Goal: Complete application form

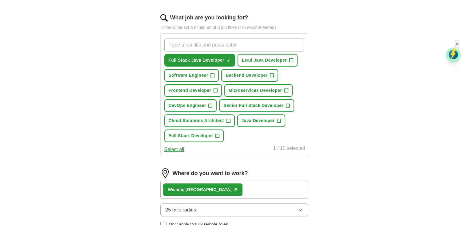
scroll to position [193, 0]
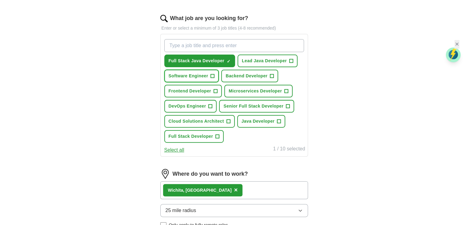
click at [211, 74] on span "+" at bounding box center [213, 76] width 4 height 5
click at [289, 58] on span "+" at bounding box center [291, 60] width 4 height 5
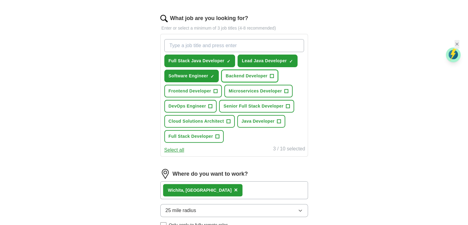
click at [270, 74] on span "+" at bounding box center [272, 76] width 4 height 5
click at [214, 89] on span "+" at bounding box center [216, 91] width 4 height 5
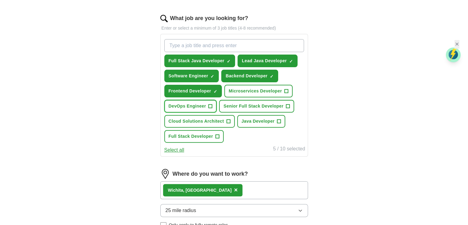
click at [211, 104] on span "+" at bounding box center [211, 106] width 4 height 5
click at [286, 104] on span "+" at bounding box center [288, 106] width 4 height 5
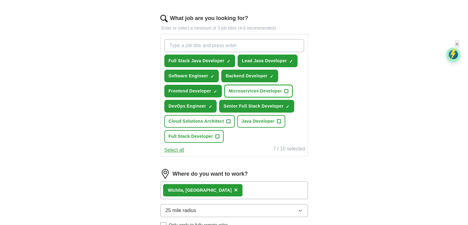
click at [285, 89] on span "+" at bounding box center [287, 91] width 4 height 5
click at [275, 115] on button "Java Developer +" at bounding box center [261, 121] width 48 height 13
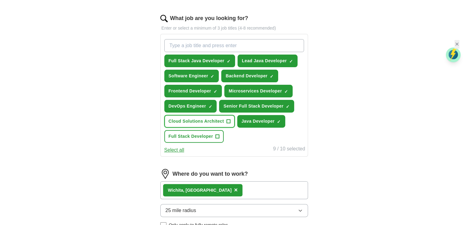
click at [221, 115] on button "Cloud Solutions Architect +" at bounding box center [199, 121] width 70 height 13
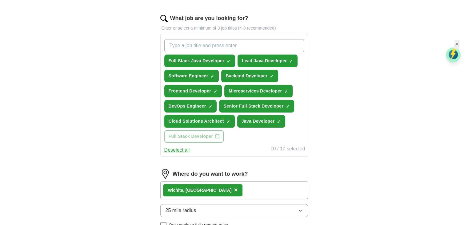
click at [0, 0] on span "×" at bounding box center [0, 0] width 0 height 0
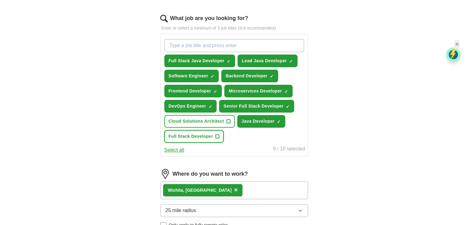
click at [219, 134] on span "+" at bounding box center [218, 136] width 4 height 5
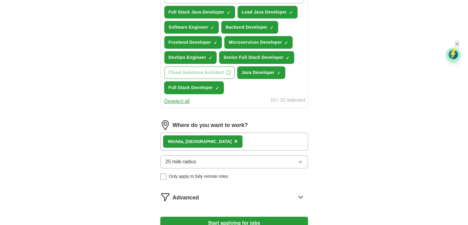
scroll to position [243, 0]
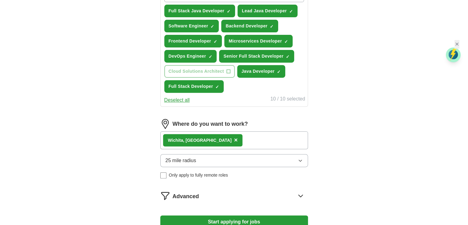
click at [234, 136] on span "×" at bounding box center [236, 139] width 4 height 7
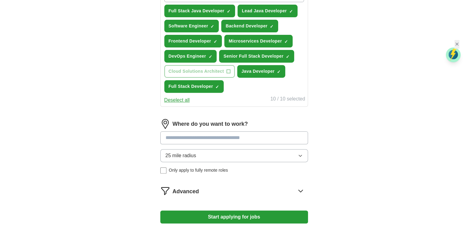
click at [184, 131] on input at bounding box center [234, 137] width 148 height 13
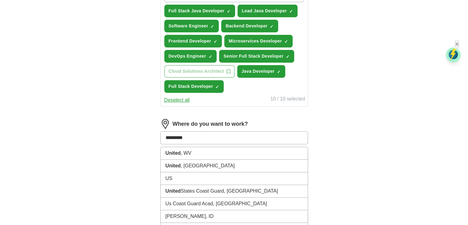
type input "**********"
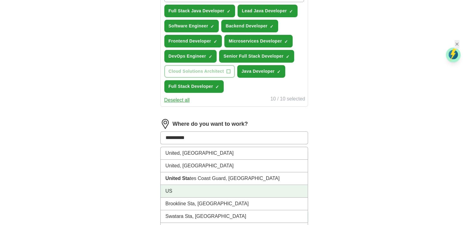
click at [177, 185] on li "US" at bounding box center [234, 191] width 147 height 13
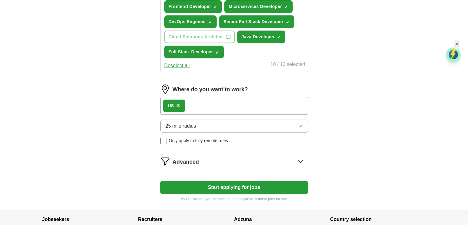
scroll to position [283, 0]
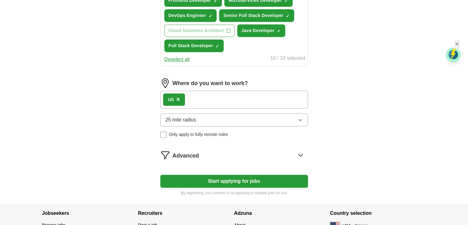
click at [194, 151] on span "Advanced" at bounding box center [186, 155] width 26 height 8
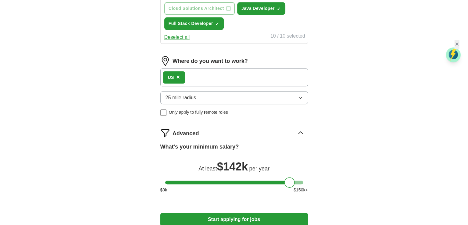
scroll to position [312, 0]
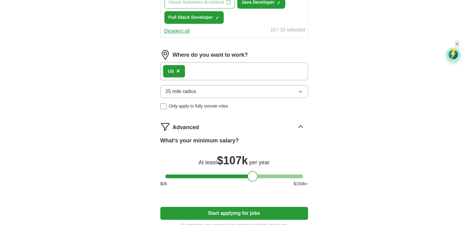
click at [253, 174] on div at bounding box center [234, 176] width 138 height 4
click at [227, 163] on div "What's your minimum salary? At least $ 107k per year $ 0 k $ 150 k+" at bounding box center [234, 163] width 148 height 55
click at [225, 174] on div at bounding box center [234, 176] width 138 height 4
click at [218, 174] on div at bounding box center [234, 176] width 138 height 4
click at [212, 174] on div at bounding box center [234, 176] width 138 height 4
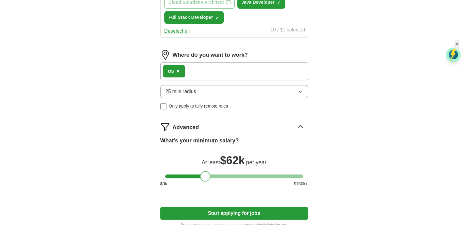
click at [205, 174] on div at bounding box center [234, 176] width 138 height 4
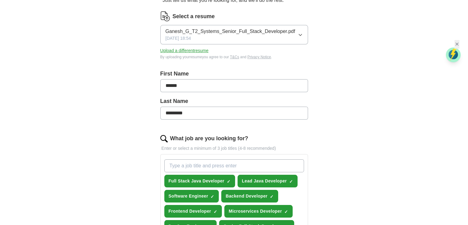
scroll to position [0, 0]
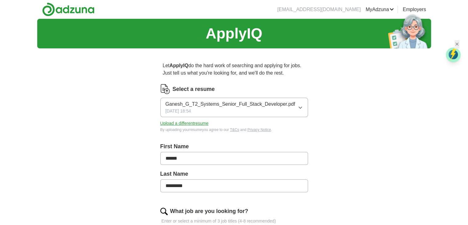
click at [198, 123] on button "Upload a different resume" at bounding box center [184, 123] width 48 height 6
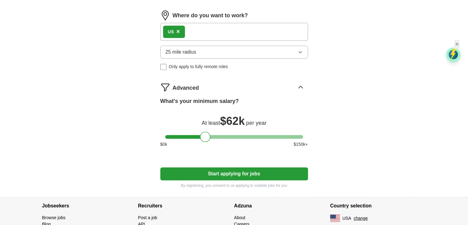
scroll to position [351, 0]
click at [245, 167] on button "Start applying for jobs" at bounding box center [234, 173] width 148 height 13
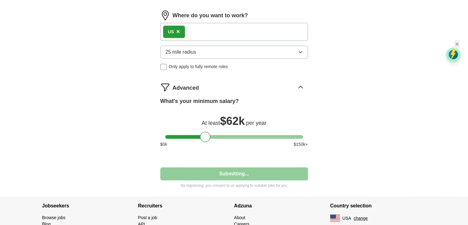
select select "**"
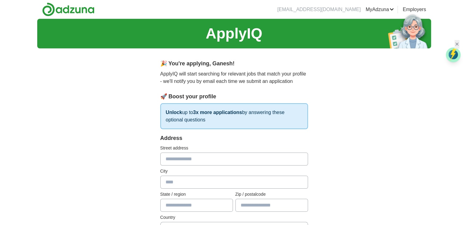
scroll to position [12, 0]
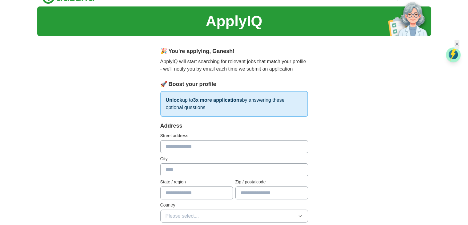
click at [187, 145] on input "text" at bounding box center [234, 146] width 148 height 13
type input "**********"
type input "**"
type input "*****"
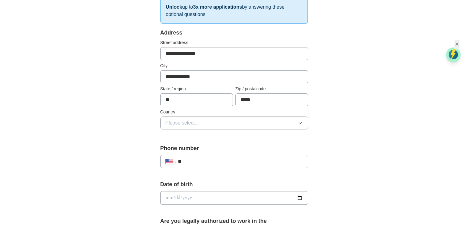
scroll to position [113, 0]
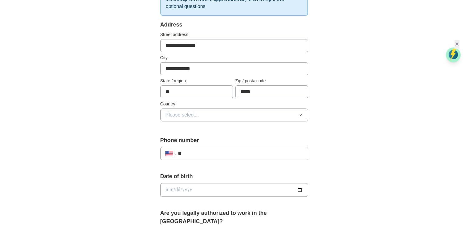
click at [194, 117] on span "Please select..." at bounding box center [183, 114] width 34 height 7
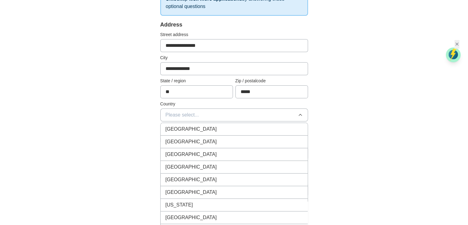
click at [186, 138] on span "[GEOGRAPHIC_DATA]" at bounding box center [191, 141] width 51 height 7
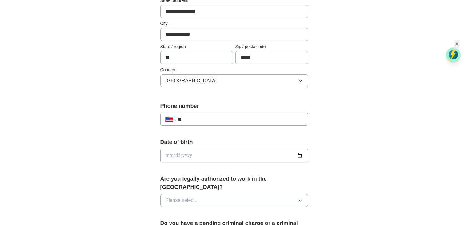
scroll to position [151, 0]
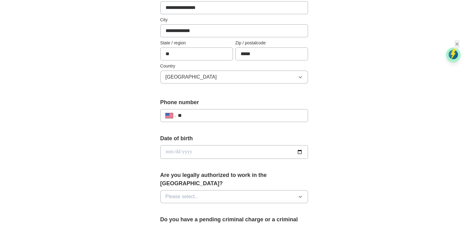
click at [201, 112] on input "**" at bounding box center [240, 115] width 125 height 7
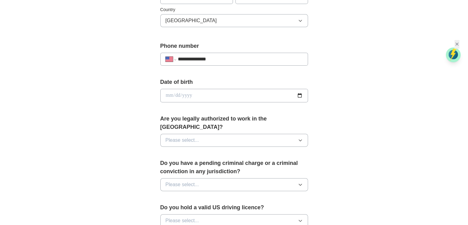
scroll to position [208, 0]
type input "**********"
click at [302, 92] on input "date" at bounding box center [234, 95] width 148 height 14
click at [166, 92] on input "date" at bounding box center [234, 95] width 148 height 14
click at [166, 94] on input "date" at bounding box center [234, 95] width 148 height 14
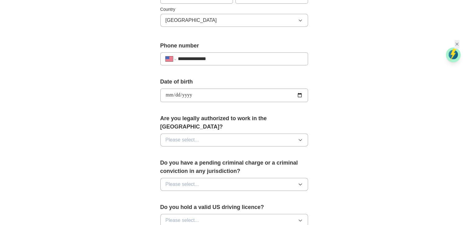
type input "**********"
click at [207, 133] on button "Please select..." at bounding box center [234, 139] width 148 height 13
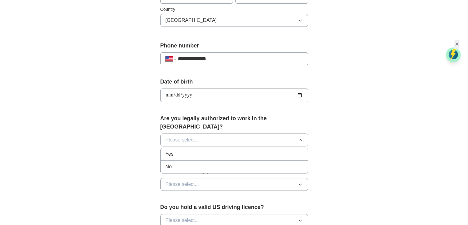
click at [179, 150] on div "Yes" at bounding box center [234, 153] width 137 height 7
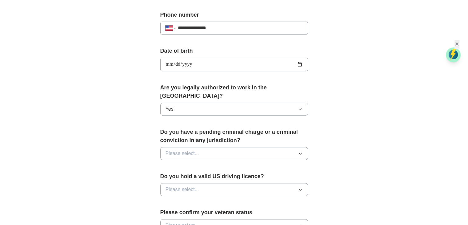
scroll to position [244, 0]
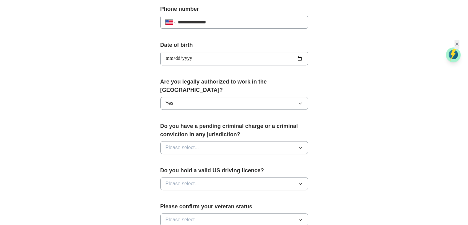
click at [204, 144] on div "Do you have a pending criminal charge or a criminal conviction in any jurisdict…" at bounding box center [234, 140] width 148 height 37
click at [192, 141] on button "Please select..." at bounding box center [234, 147] width 148 height 13
click at [178, 171] on div "No" at bounding box center [234, 174] width 137 height 7
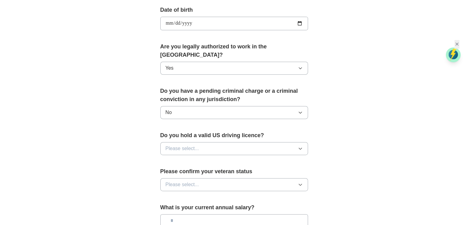
click at [199, 142] on button "Please select..." at bounding box center [234, 148] width 148 height 13
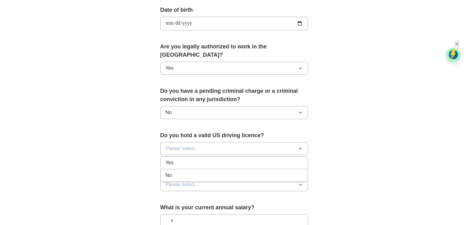
click at [183, 159] on div "Yes" at bounding box center [234, 162] width 137 height 7
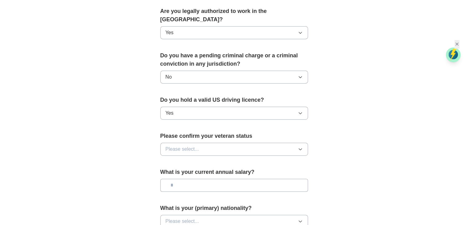
scroll to position [315, 0]
click at [194, 145] on span "Please select..." at bounding box center [183, 148] width 34 height 7
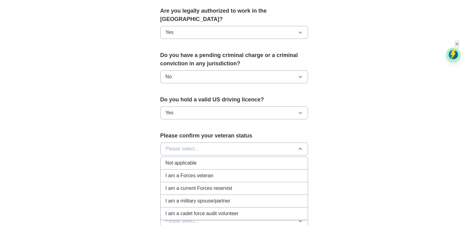
click at [186, 157] on li "Not applicable" at bounding box center [234, 163] width 147 height 13
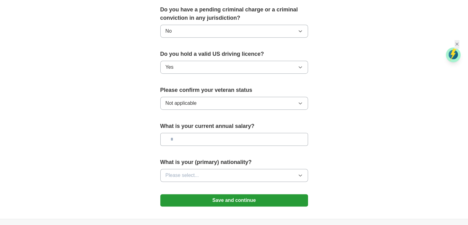
scroll to position [362, 0]
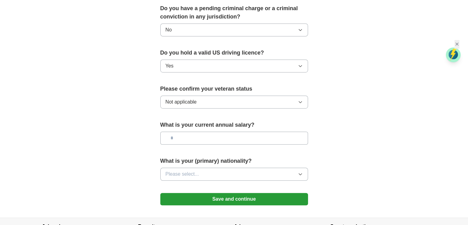
click at [201, 131] on input "text" at bounding box center [234, 137] width 148 height 13
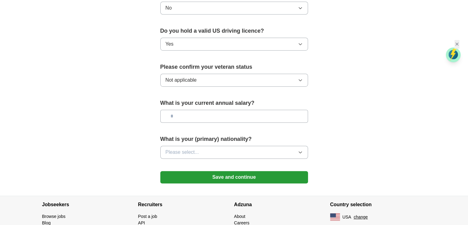
scroll to position [385, 0]
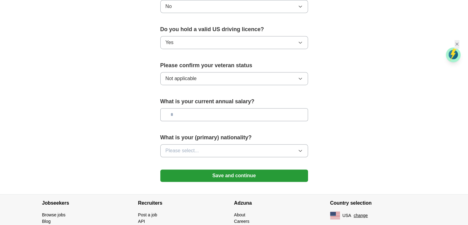
click at [201, 144] on button "Please select..." at bounding box center [234, 150] width 148 height 13
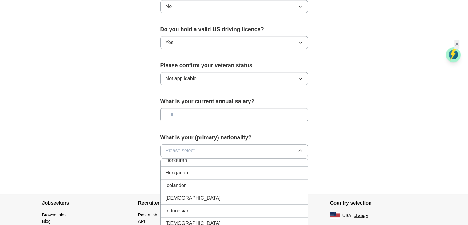
scroll to position [977, 0]
click at [187, 193] on div "[DEMOGRAPHIC_DATA]" at bounding box center [234, 196] width 137 height 7
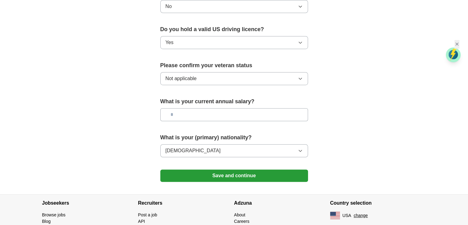
scroll to position [394, 0]
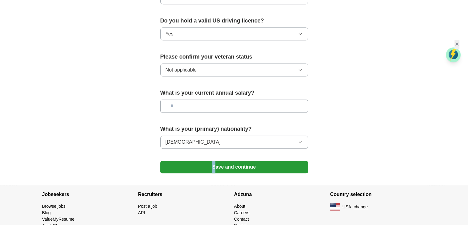
drag, startPoint x: 216, startPoint y: 147, endPoint x: 215, endPoint y: 155, distance: 8.6
click at [215, 161] on button "Save and continue" at bounding box center [234, 167] width 148 height 12
